Goal: Task Accomplishment & Management: Use online tool/utility

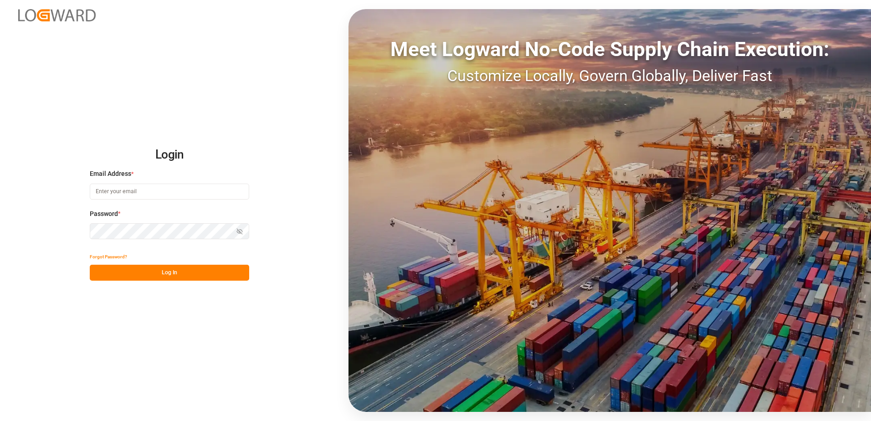
type input "[PERSON_NAME][EMAIL_ADDRESS][DOMAIN_NAME]"
click at [108, 273] on button "Log In" at bounding box center [169, 273] width 159 height 16
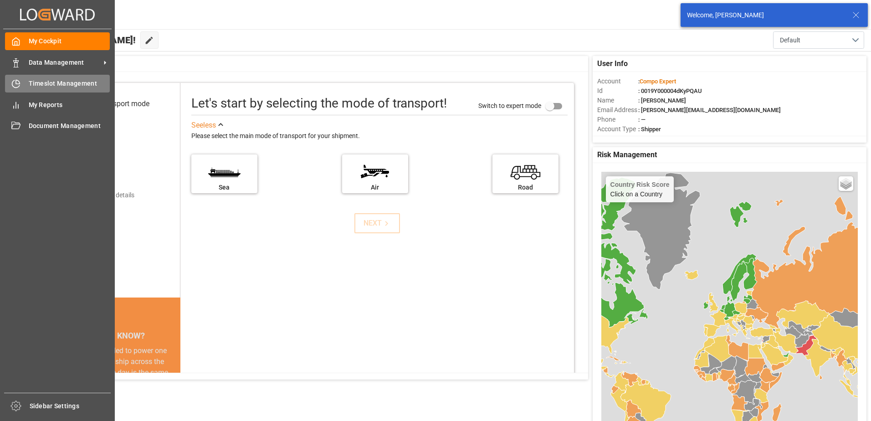
click at [26, 85] on div "Timeslot Management Timeslot Management" at bounding box center [57, 84] width 105 height 18
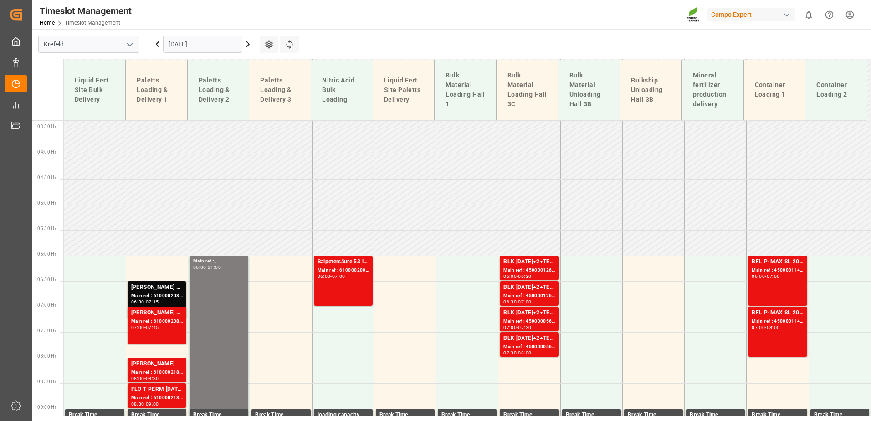
scroll to position [278, 0]
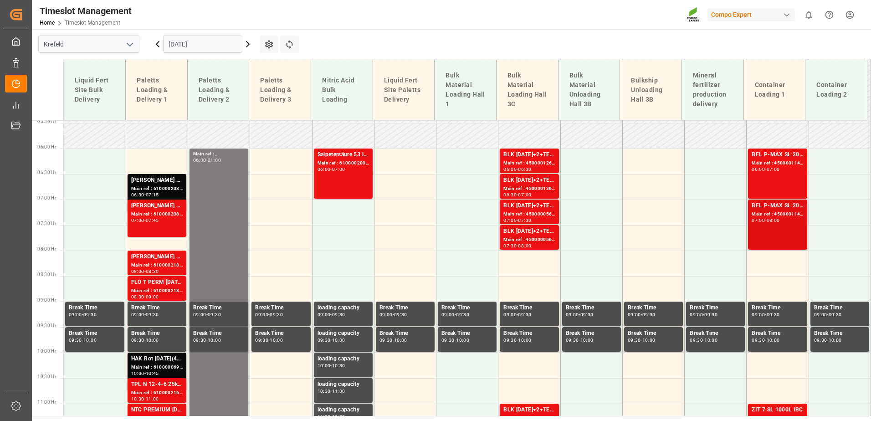
click at [763, 224] on div "BFL P-MAX SL 20L (x48) EG MTO Main ref : 4500001144, 2000000350 07:00 - 08:00" at bounding box center [777, 224] width 51 height 46
click at [777, 172] on div "06:00 - 07:00" at bounding box center [777, 169] width 51 height 5
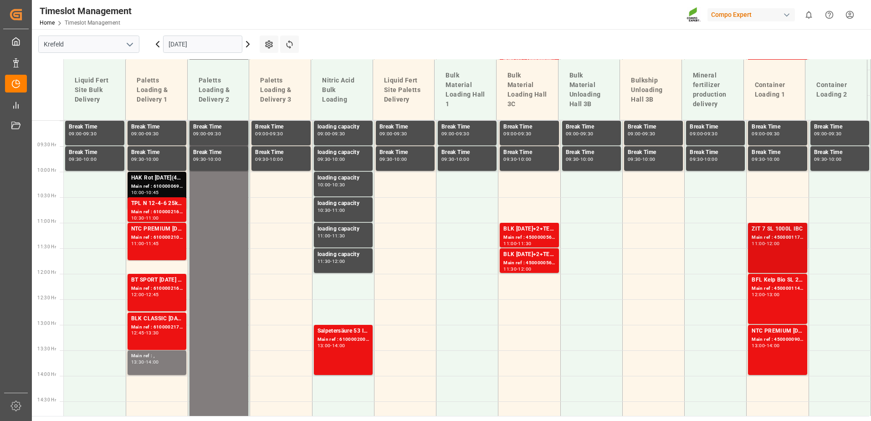
scroll to position [460, 0]
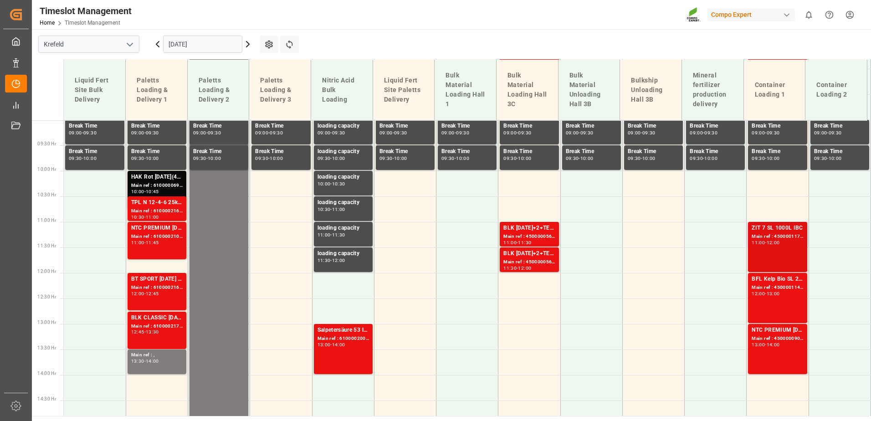
click at [766, 231] on div "ZIT 7 SL 1000L IBC" at bounding box center [777, 228] width 51 height 9
click at [777, 288] on div "Main ref : 4500001142, 2000000350" at bounding box center [777, 288] width 51 height 8
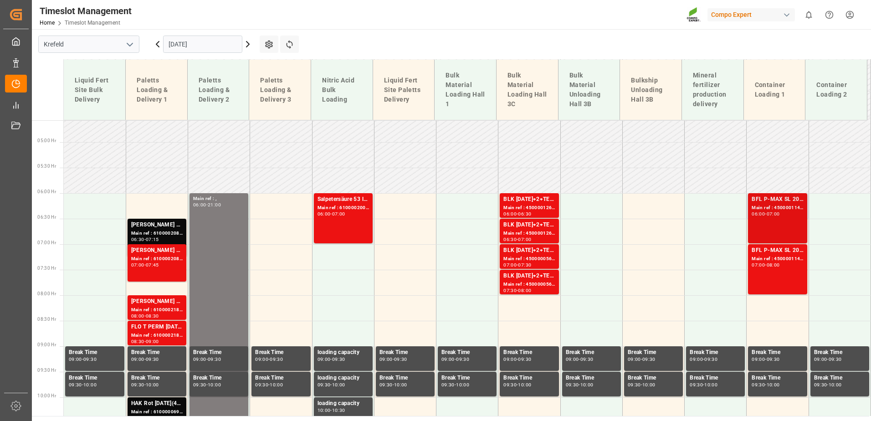
scroll to position [233, 0]
click at [767, 211] on div "Main ref : 4500001143, 2000000350" at bounding box center [777, 209] width 51 height 8
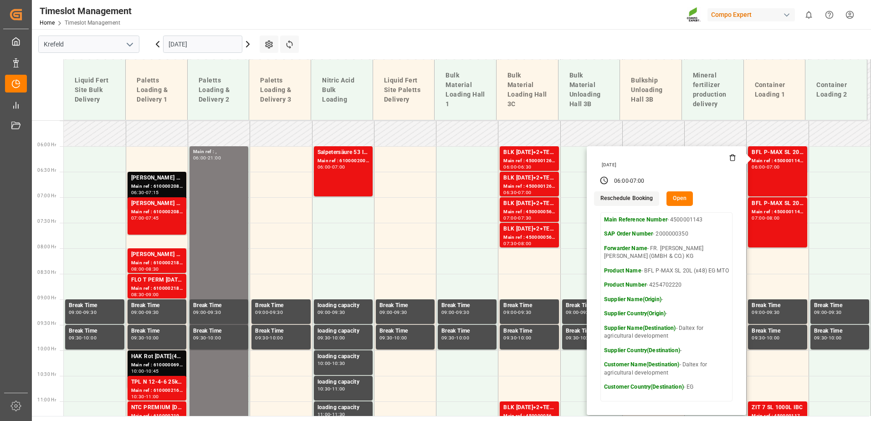
scroll to position [278, 0]
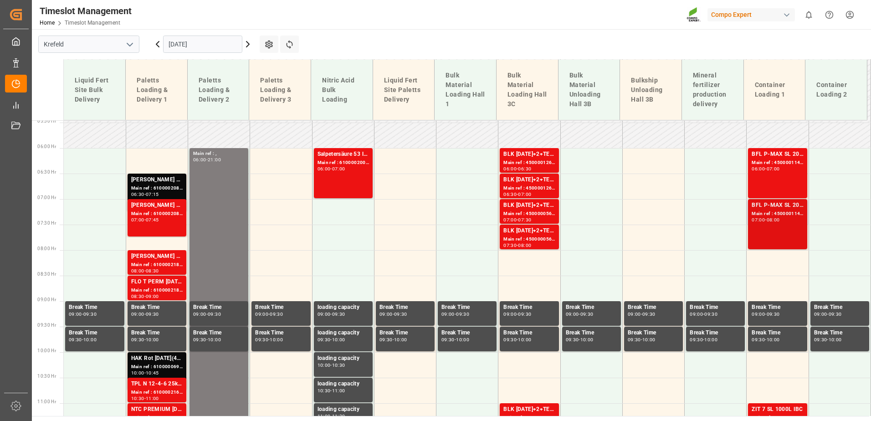
click at [774, 226] on div "BFL P-MAX SL 20L (x48) EG MTO Main ref : 4500001144, 2000000350 07:00 - 08:00" at bounding box center [777, 224] width 51 height 46
click at [205, 39] on input "[DATE]" at bounding box center [202, 44] width 79 height 17
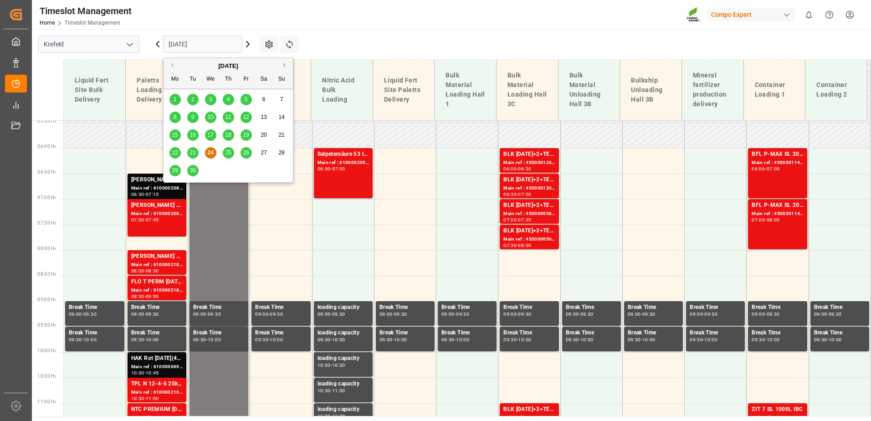
click at [232, 154] on div "25" at bounding box center [228, 153] width 11 height 11
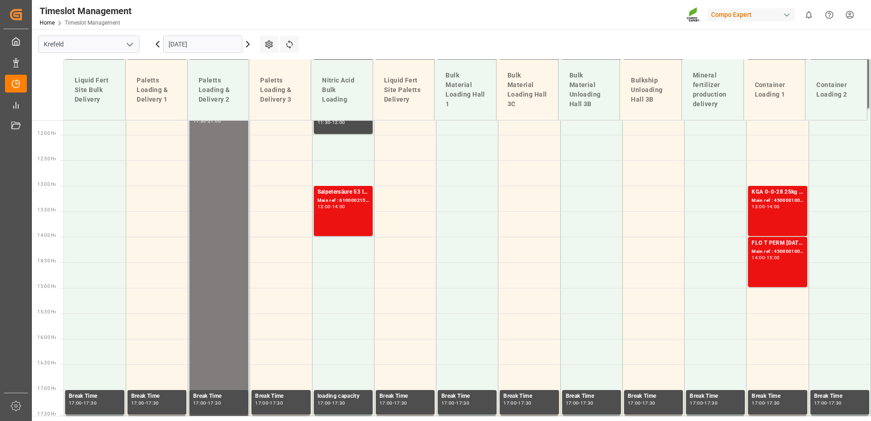
scroll to position [597, 0]
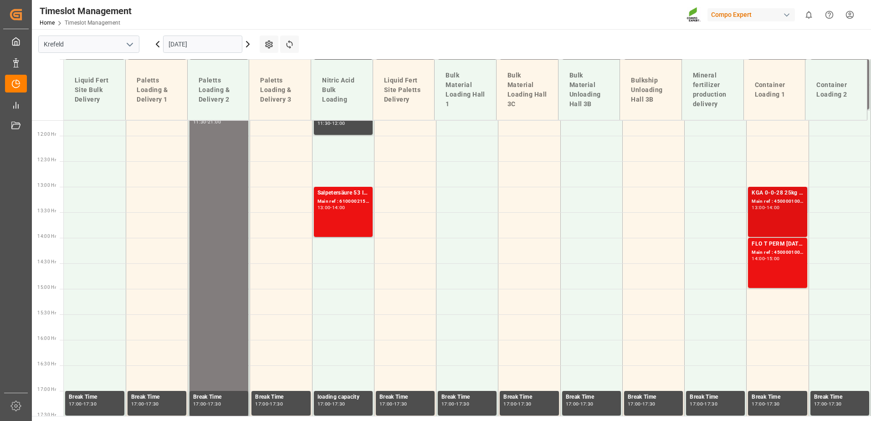
click at [766, 208] on div "-" at bounding box center [765, 207] width 1 height 4
click at [785, 262] on div "FLO T PERM [DATE] 25kg (x42) INT Main ref : 4500001007, 2000001046 14:00 - 15:00" at bounding box center [777, 263] width 51 height 46
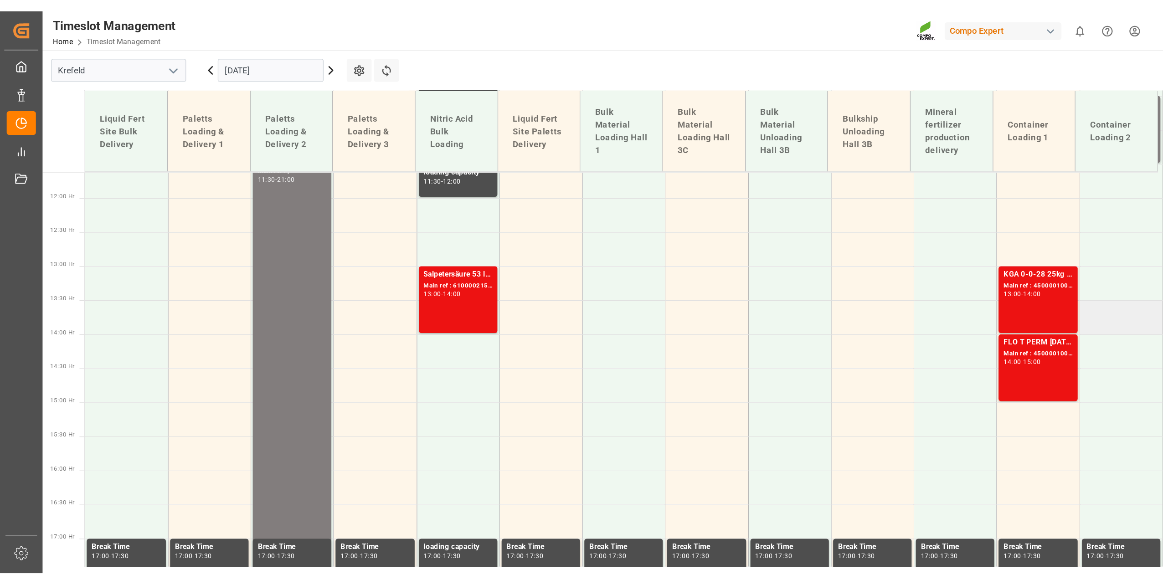
scroll to position [592, 0]
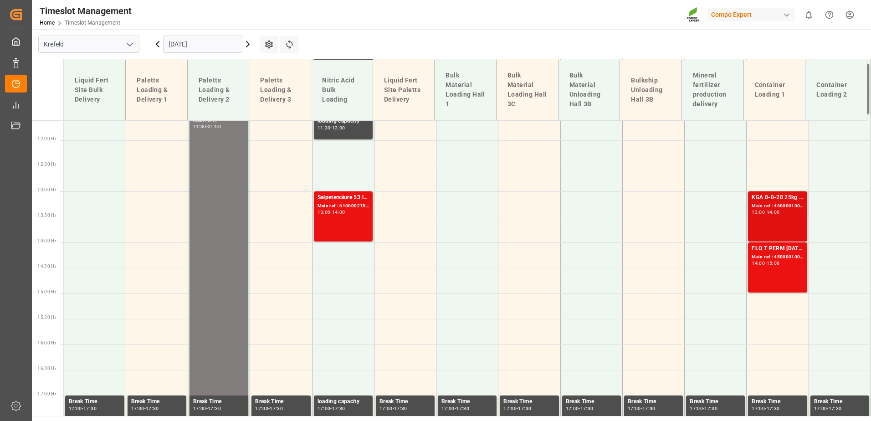
click at [776, 205] on div "Main ref : 4500001006, 2000001046" at bounding box center [777, 206] width 51 height 8
click at [773, 254] on div "Main ref : 4500001007, 2000001046" at bounding box center [777, 257] width 51 height 8
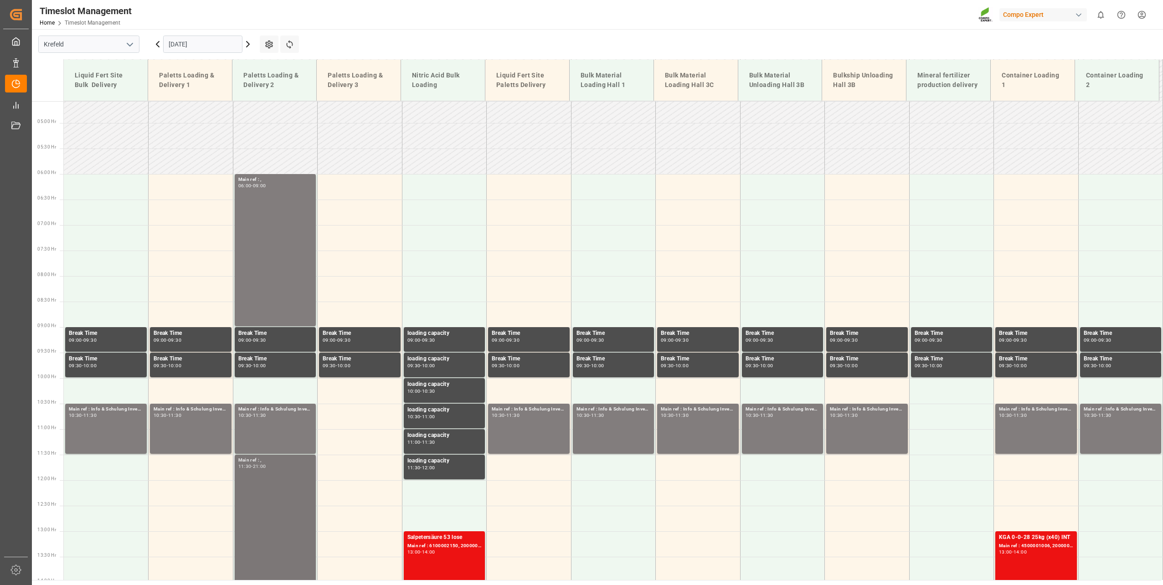
scroll to position [228, 0]
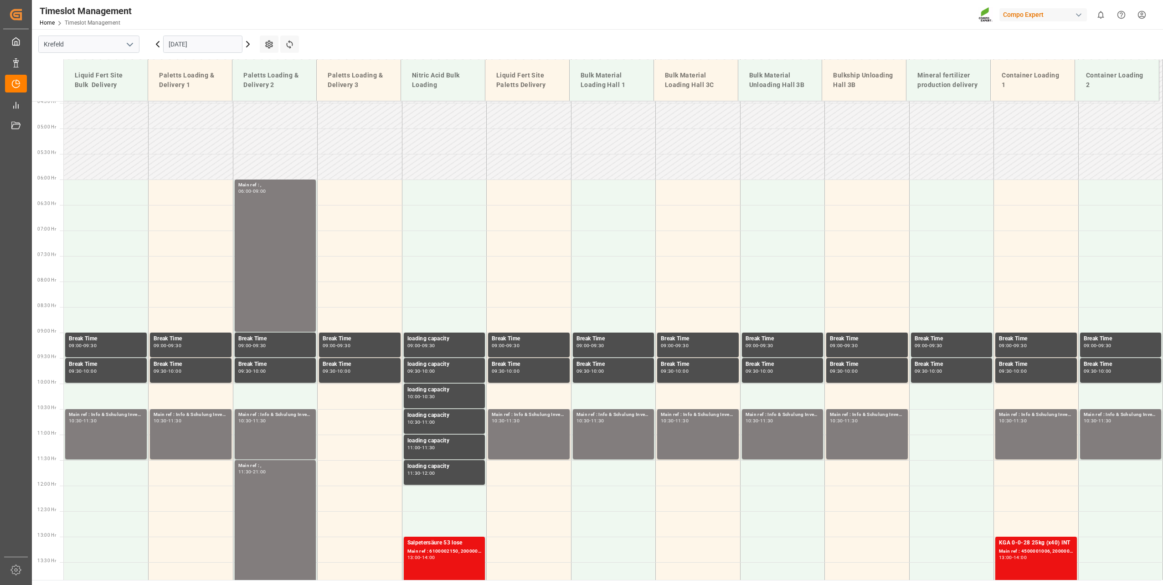
click at [200, 51] on input "[DATE]" at bounding box center [202, 44] width 79 height 17
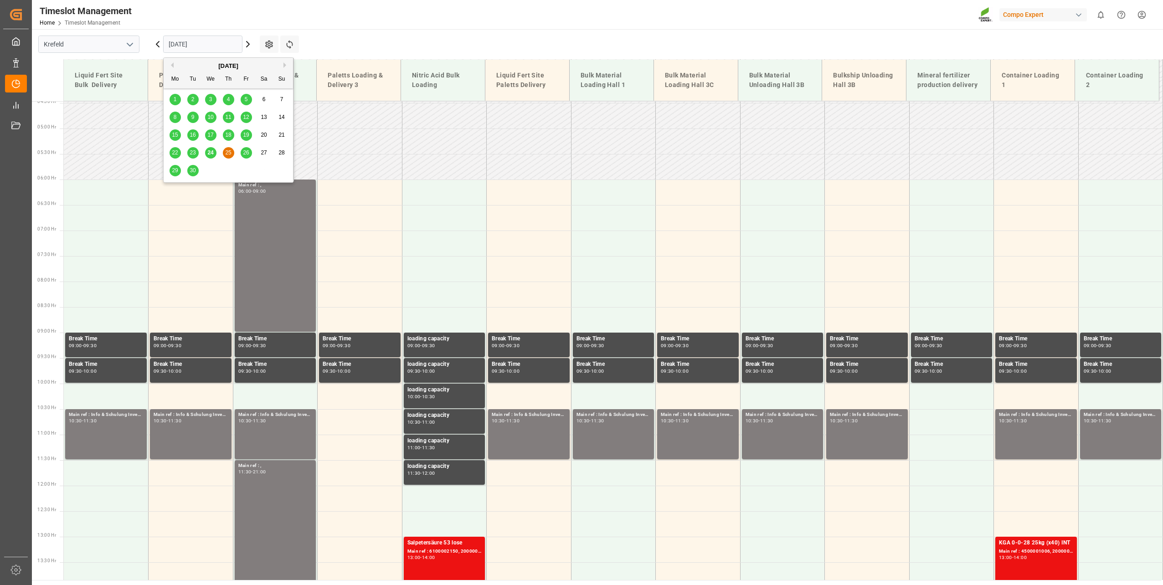
click at [210, 151] on span "24" at bounding box center [210, 152] width 6 height 6
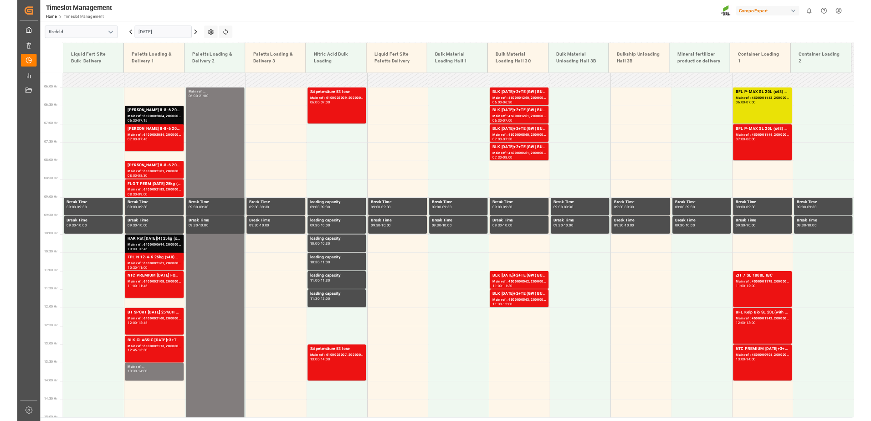
scroll to position [310, 0]
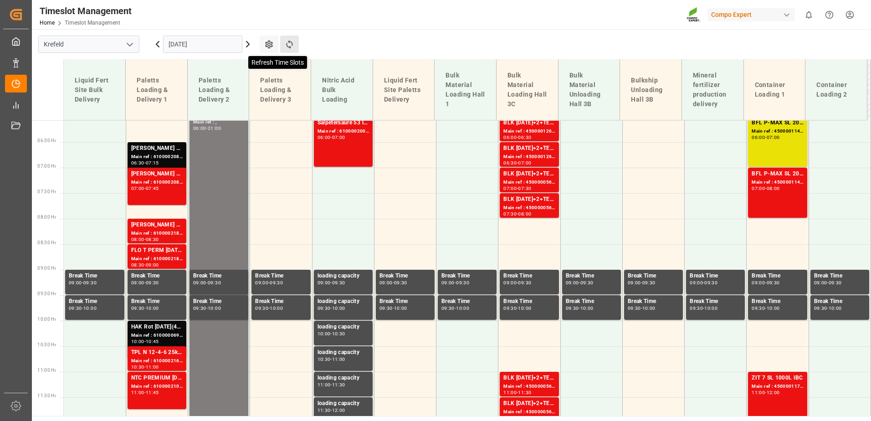
click at [290, 45] on icon at bounding box center [290, 45] width 10 height 10
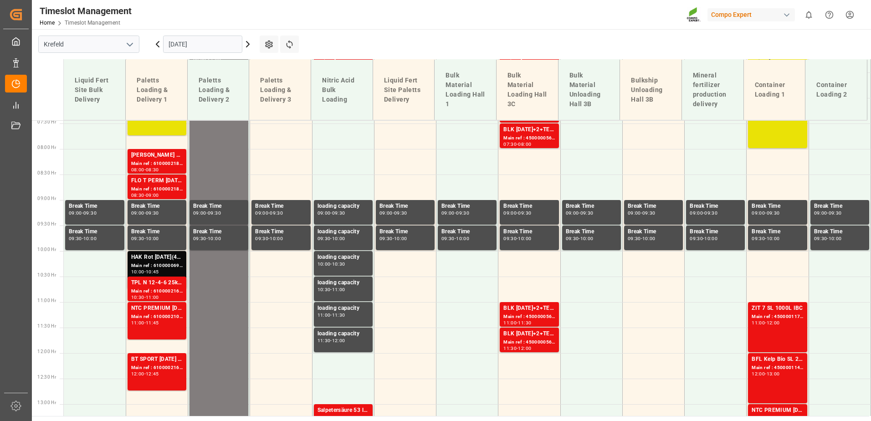
scroll to position [380, 0]
